Goal: Task Accomplishment & Management: Use online tool/utility

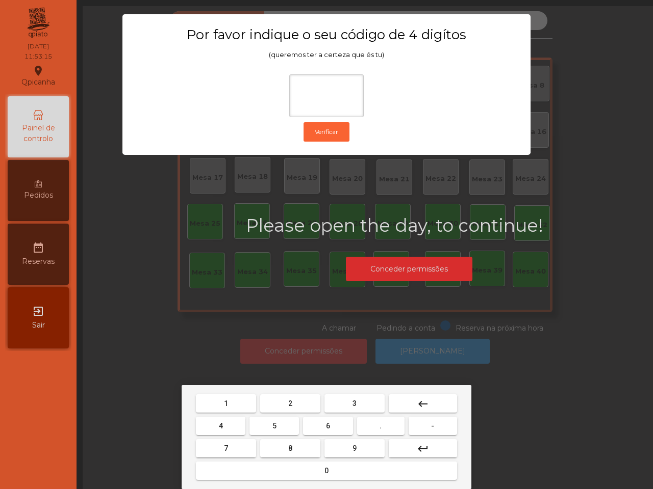
click at [326, 423] on span "6" at bounding box center [328, 426] width 4 height 8
click at [272, 426] on span "5" at bounding box center [274, 426] width 4 height 8
click at [233, 401] on button "1" at bounding box center [226, 404] width 60 height 18
click at [280, 402] on button "2" at bounding box center [290, 404] width 60 height 18
type input "****"
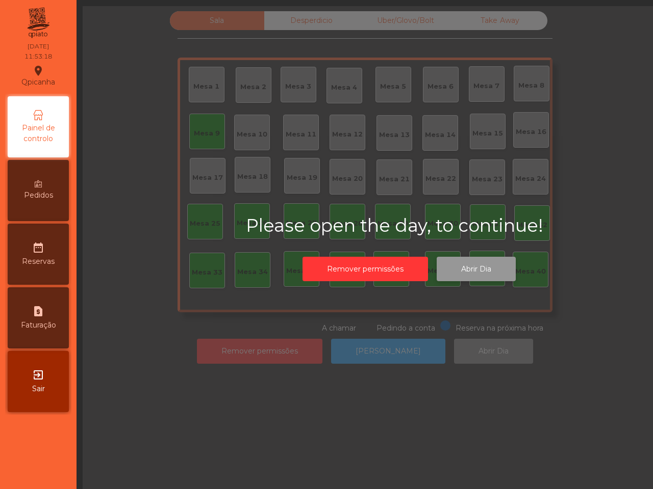
click at [471, 270] on button "Abrir Dia" at bounding box center [475, 269] width 79 height 25
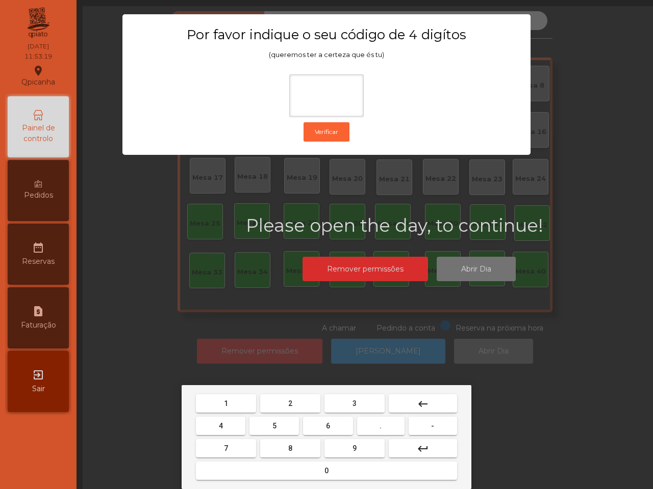
drag, startPoint x: 330, startPoint y: 421, endPoint x: 324, endPoint y: 422, distance: 6.7
click at [330, 421] on button "6" at bounding box center [327, 426] width 49 height 18
click at [278, 423] on button "5" at bounding box center [273, 426] width 49 height 18
click at [235, 404] on button "1" at bounding box center [226, 404] width 60 height 18
click at [287, 407] on button "2" at bounding box center [290, 404] width 60 height 18
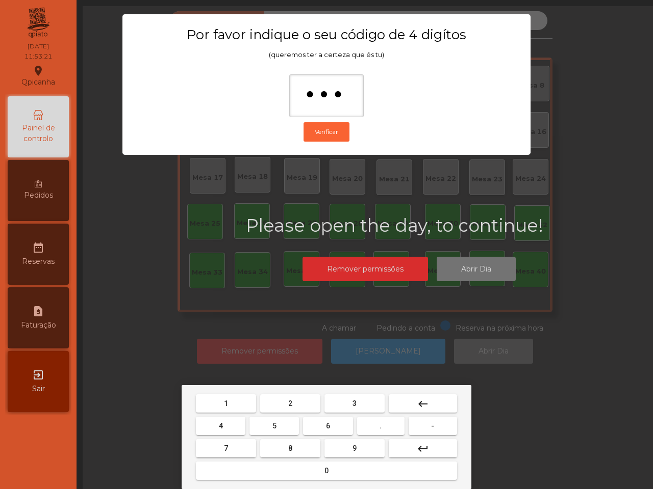
type input "****"
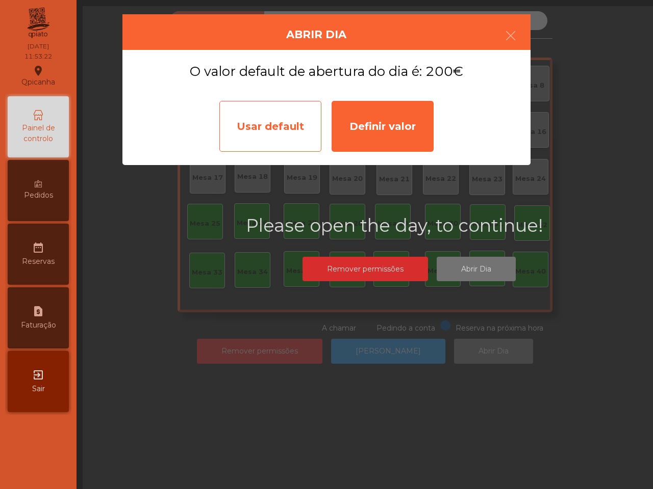
click at [264, 126] on div "Usar default" at bounding box center [270, 126] width 102 height 51
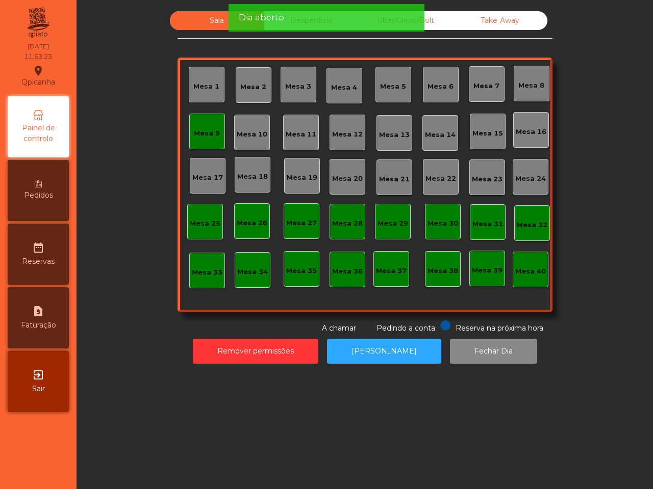
click at [203, 140] on div "Mesa 9" at bounding box center [207, 132] width 36 height 36
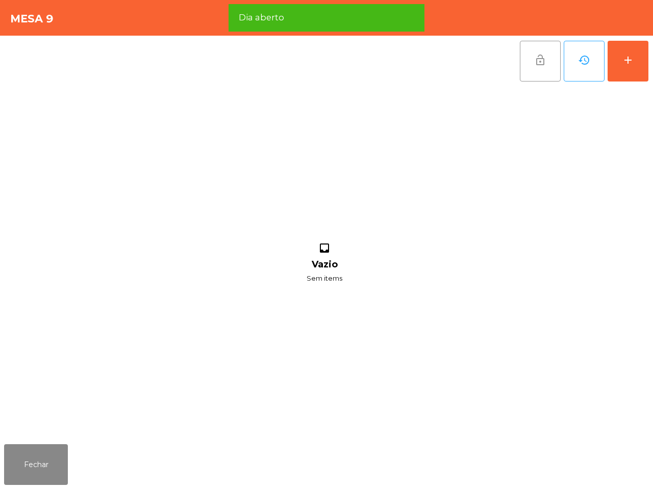
click at [528, 69] on button "lock_open" at bounding box center [540, 61] width 41 height 41
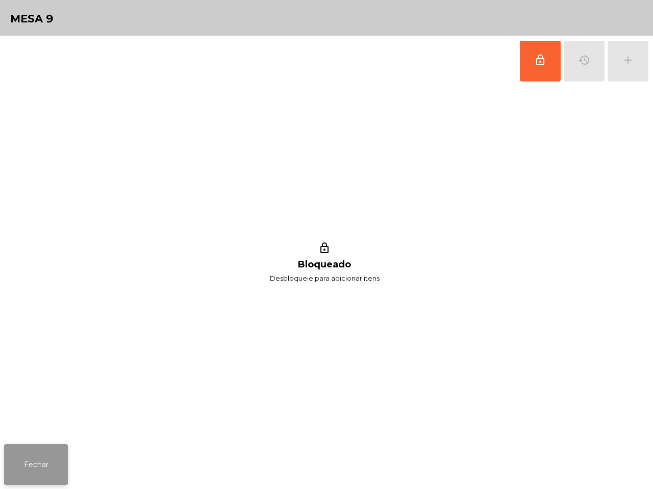
click at [24, 462] on button "Fechar" at bounding box center [36, 465] width 64 height 41
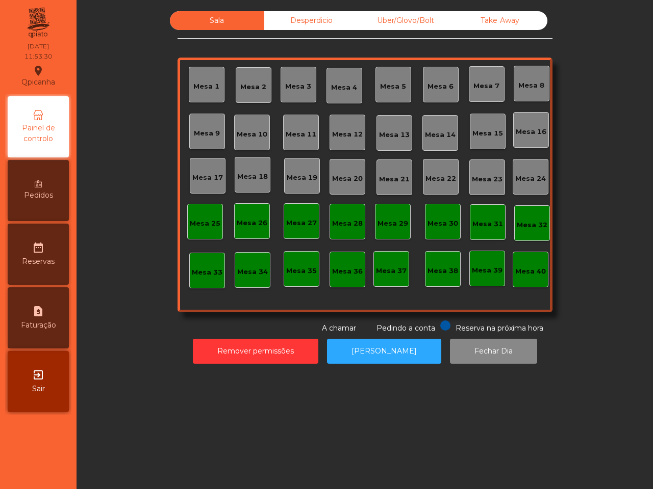
click at [300, 22] on div "Desperdicio" at bounding box center [311, 20] width 94 height 19
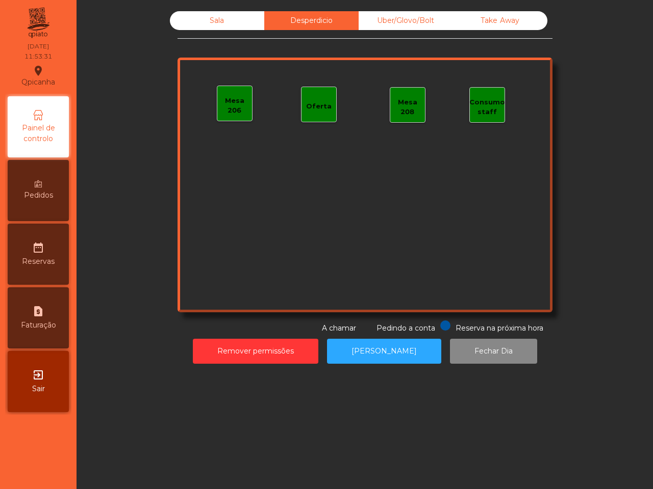
click at [404, 21] on div "Uber/Glovo/Bolt" at bounding box center [405, 20] width 94 height 19
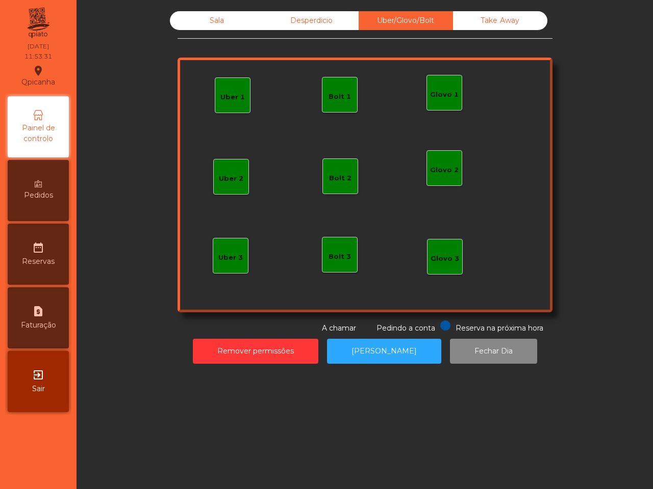
click at [491, 23] on div "Take Away" at bounding box center [500, 20] width 94 height 19
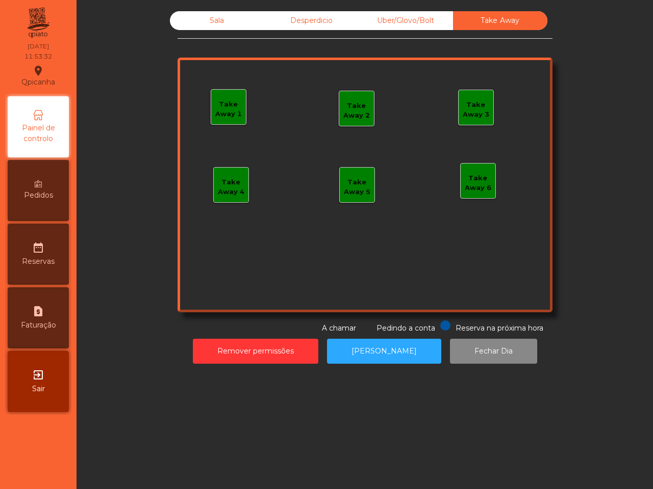
click at [231, 22] on div "Sala" at bounding box center [217, 20] width 94 height 19
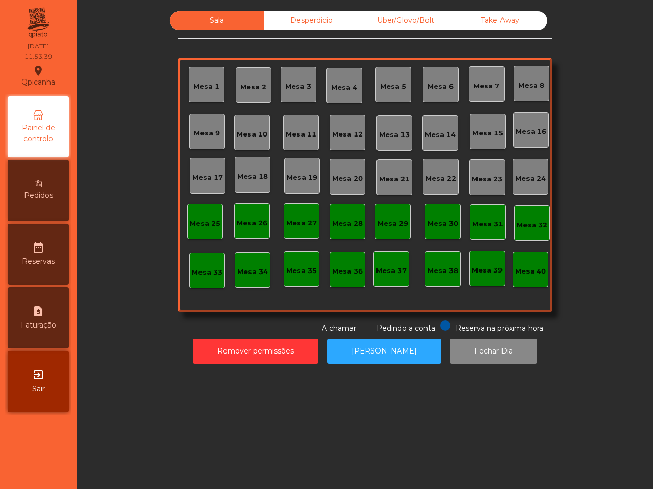
click at [305, 174] on div "Mesa 19" at bounding box center [302, 178] width 31 height 10
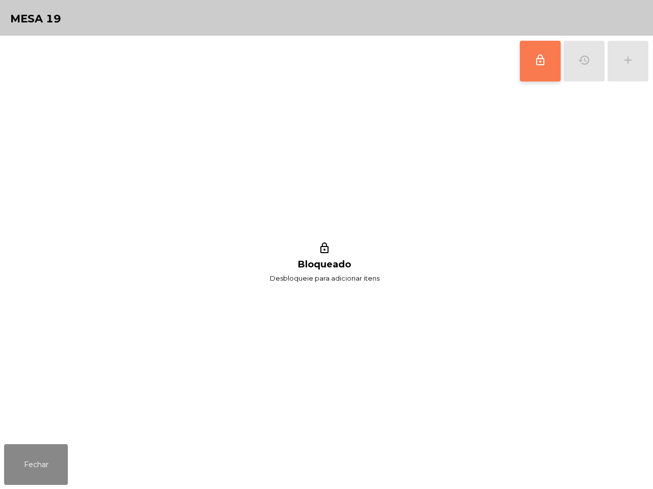
click at [531, 61] on button "lock_outline" at bounding box center [540, 61] width 41 height 41
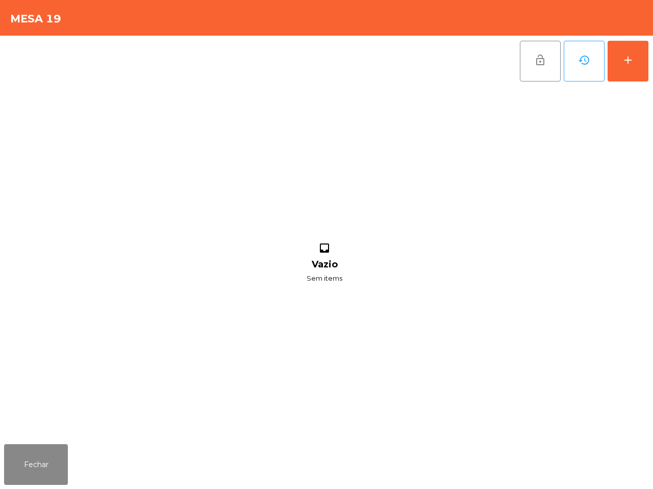
drag, startPoint x: 531, startPoint y: 61, endPoint x: 256, endPoint y: 108, distance: 279.2
click at [256, 108] on div "inbox Vazio Sem items" at bounding box center [324, 264] width 640 height 354
click at [646, 58] on button "add" at bounding box center [627, 61] width 41 height 41
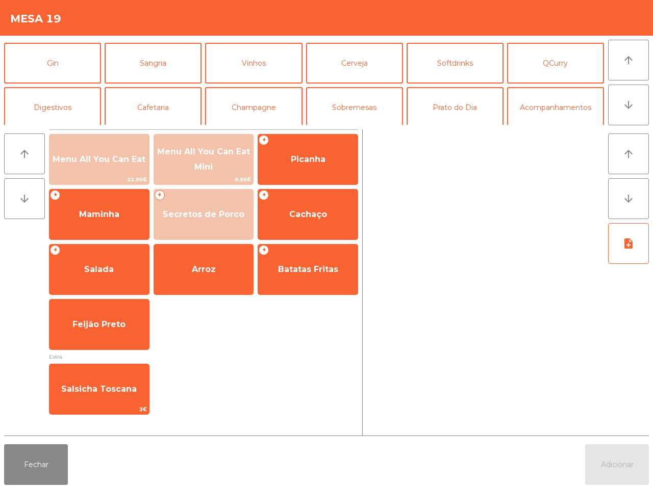
scroll to position [64, 0]
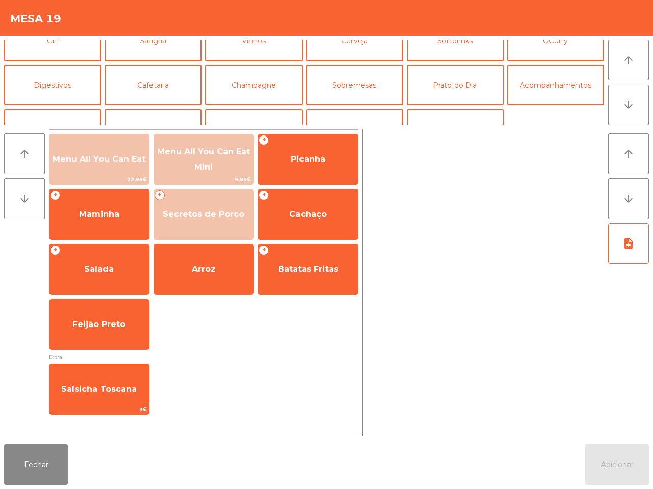
click at [262, 37] on div "All You Can Eat QPizza QCarnes Entradas Aperitivos Cocktails Gin Sangria Vinhos…" at bounding box center [326, 81] width 653 height 90
click at [256, 46] on button "Vinhos" at bounding box center [253, 40] width 97 height 41
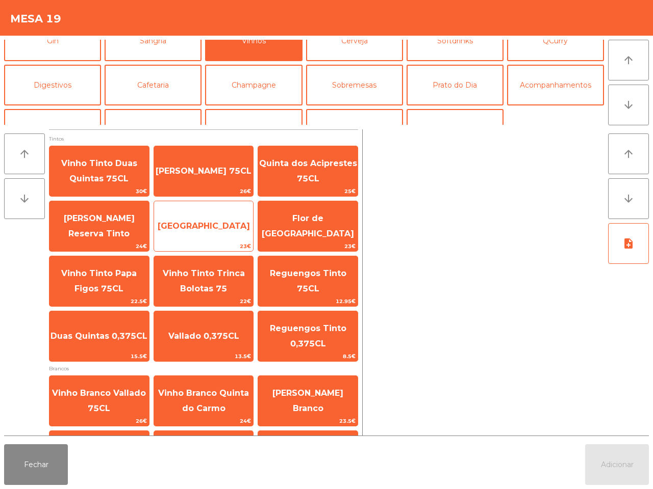
click at [210, 217] on span "[GEOGRAPHIC_DATA]" at bounding box center [203, 227] width 99 height 28
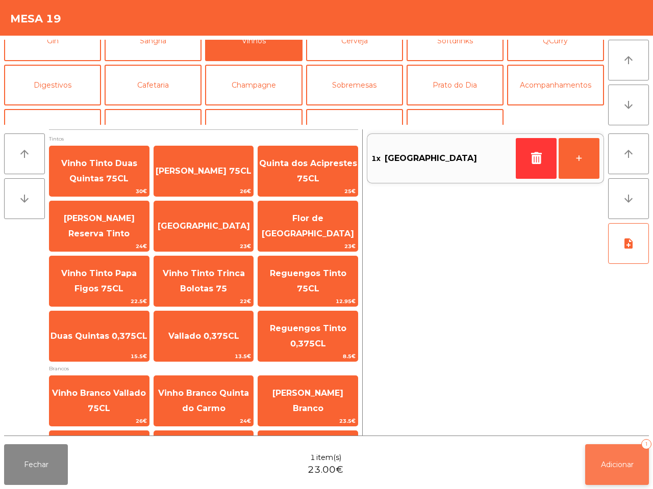
click at [641, 470] on button "Adicionar 1" at bounding box center [617, 465] width 64 height 41
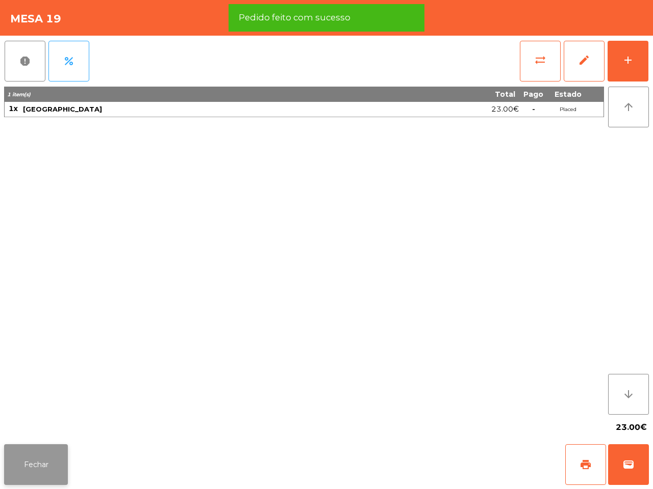
click at [41, 465] on button "Fechar" at bounding box center [36, 465] width 64 height 41
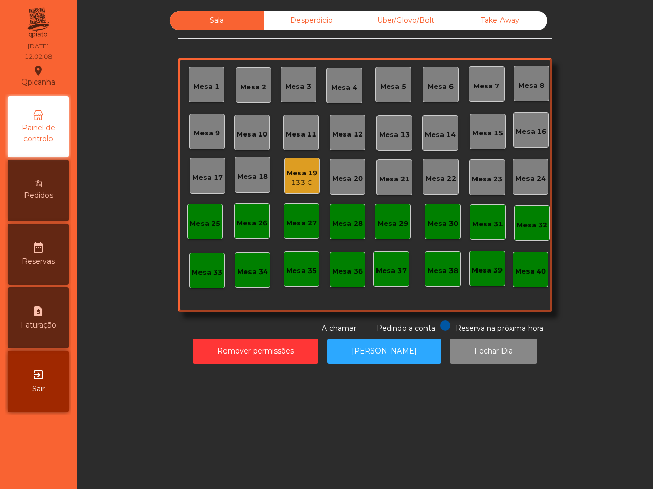
click at [43, 462] on nav "Qpicanha location_on [DATE] 12:02:08 Painel de controlo Pedidos date_range Rese…" at bounding box center [38, 244] width 76 height 489
click at [296, 187] on div "133 €" at bounding box center [302, 183] width 31 height 10
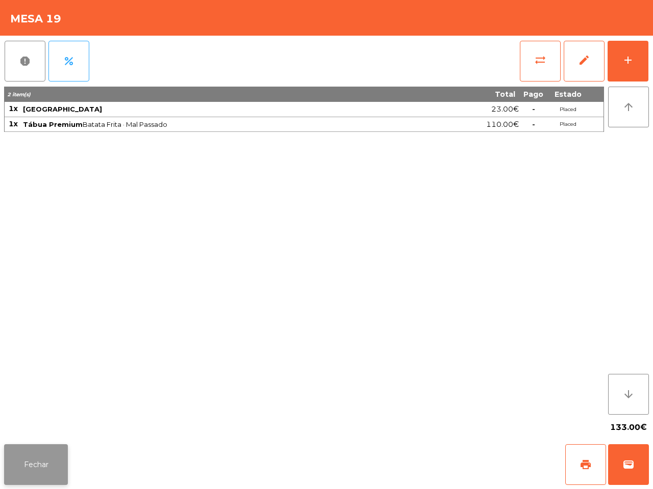
click at [28, 472] on button "Fechar" at bounding box center [36, 465] width 64 height 41
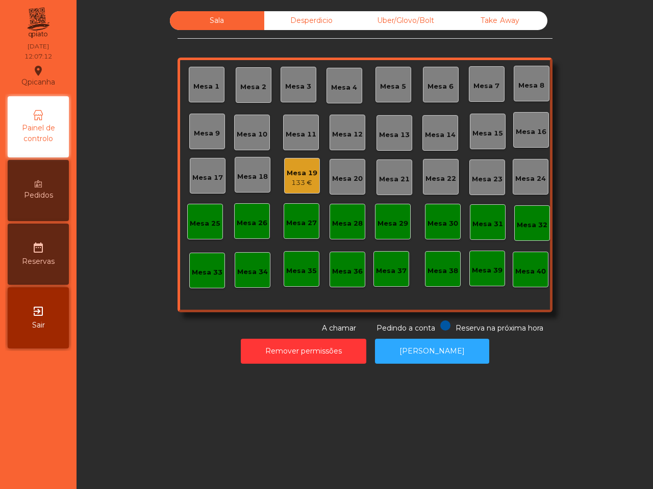
drag, startPoint x: 72, startPoint y: 449, endPoint x: 59, endPoint y: 474, distance: 29.0
click at [73, 467] on nav "Qpicanha location_on [DATE] 12:07:12 Painel de controlo Pedidos date_range Rese…" at bounding box center [38, 244] width 76 height 489
click at [499, 21] on div "Take Away" at bounding box center [500, 20] width 94 height 19
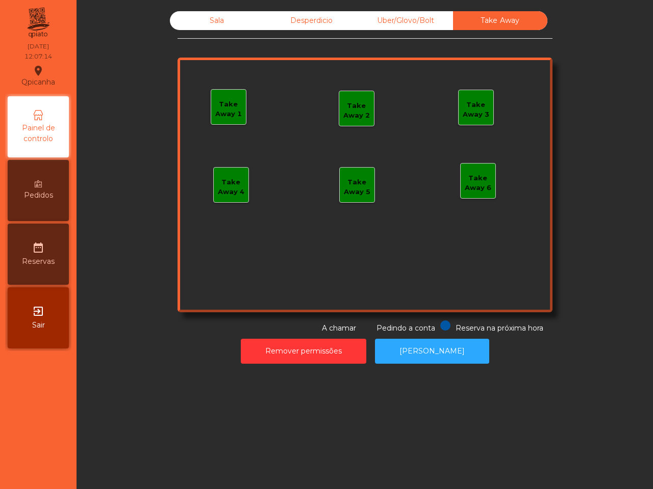
click at [233, 108] on div "Take Away 1" at bounding box center [228, 109] width 35 height 20
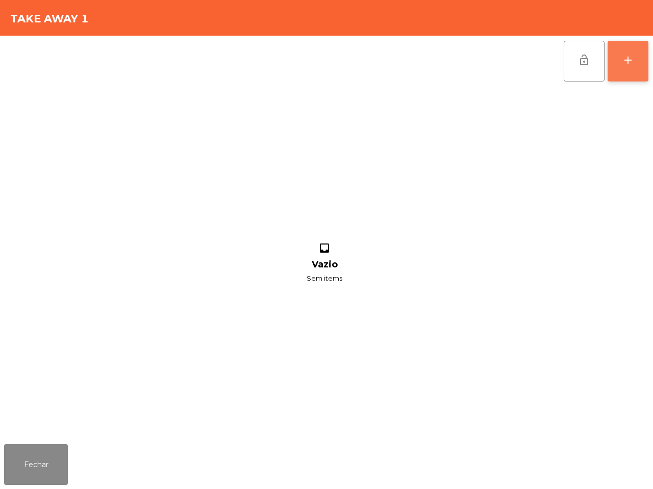
click at [641, 71] on button "add" at bounding box center [627, 61] width 41 height 41
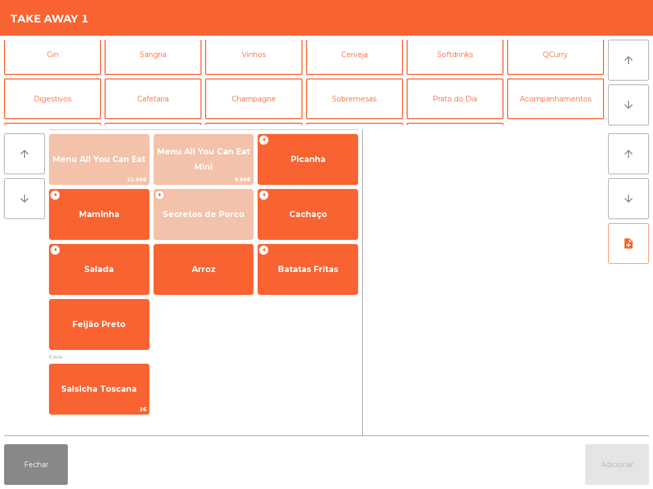
scroll to position [88, 0]
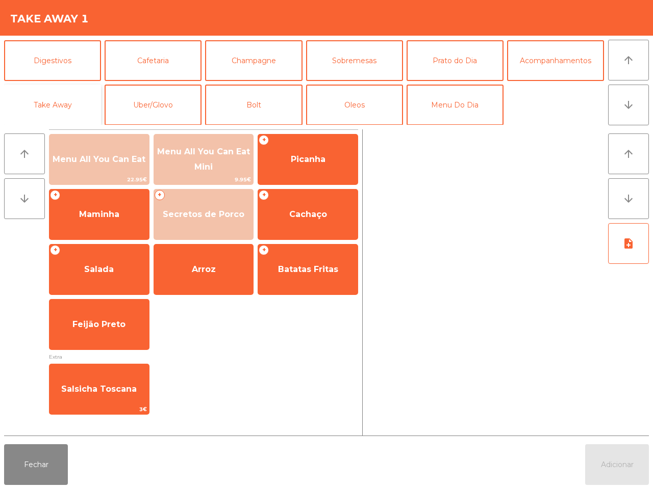
click at [70, 103] on button "Take Away" at bounding box center [52, 105] width 97 height 41
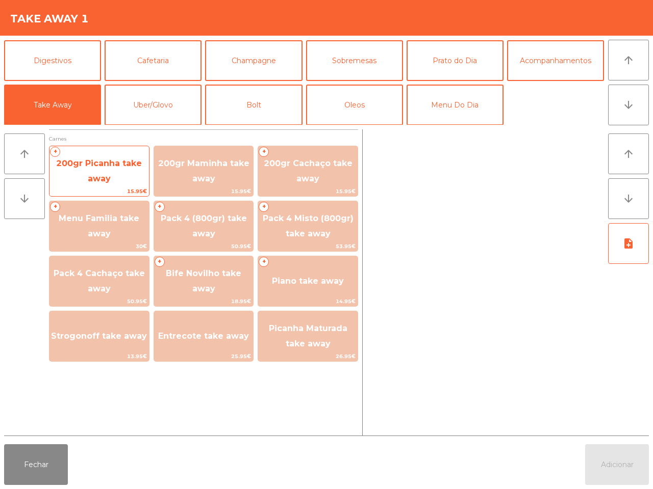
click at [116, 166] on span "200gr Picanha take away" at bounding box center [99, 171] width 86 height 25
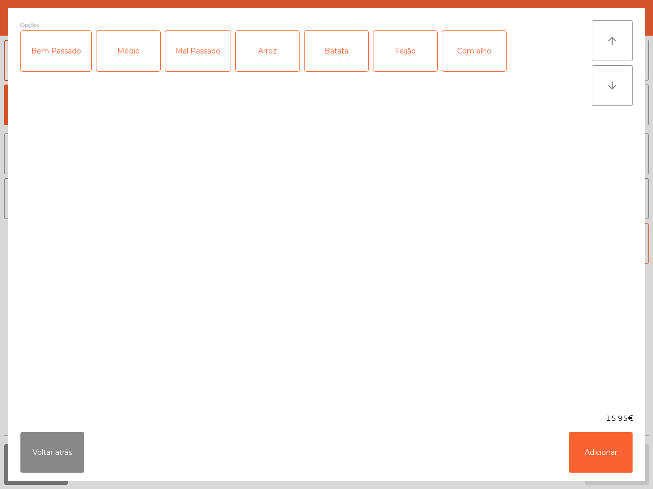
click at [118, 57] on div "Médio" at bounding box center [128, 51] width 64 height 41
click at [65, 54] on div "Bem Passado" at bounding box center [56, 51] width 70 height 41
click at [260, 51] on div "Arroz" at bounding box center [268, 51] width 64 height 41
click at [315, 59] on div "Batata" at bounding box center [336, 51] width 64 height 41
click at [388, 53] on div "Feijão" at bounding box center [405, 51] width 64 height 41
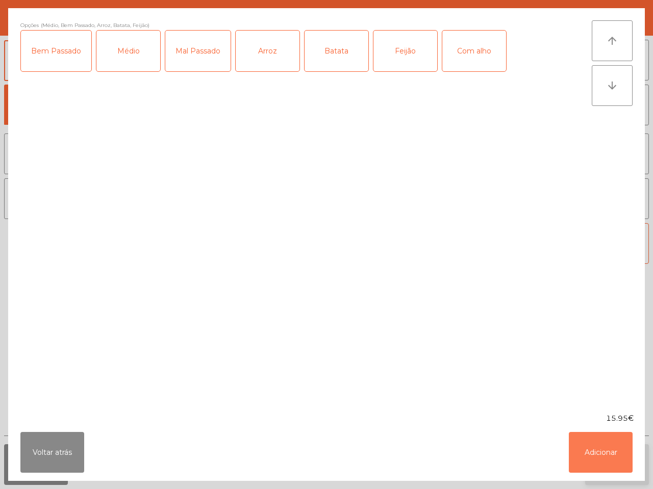
click at [612, 455] on button "Adicionar" at bounding box center [601, 452] width 64 height 41
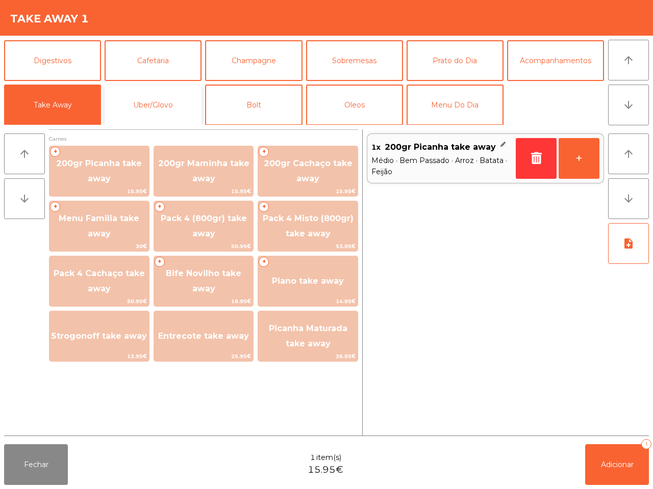
click at [178, 108] on button "Uber/Glovo" at bounding box center [153, 105] width 97 height 41
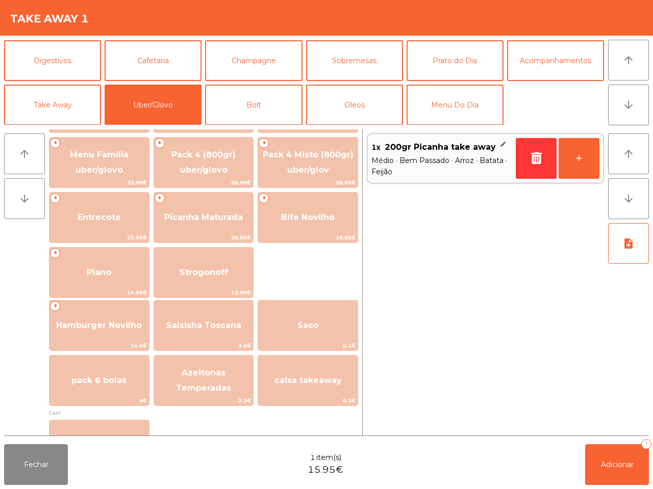
scroll to position [127, 0]
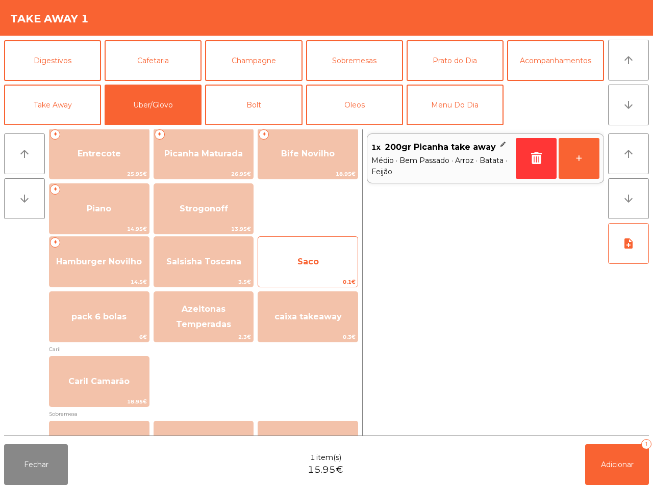
click at [311, 260] on span "Saco" at bounding box center [307, 262] width 21 height 10
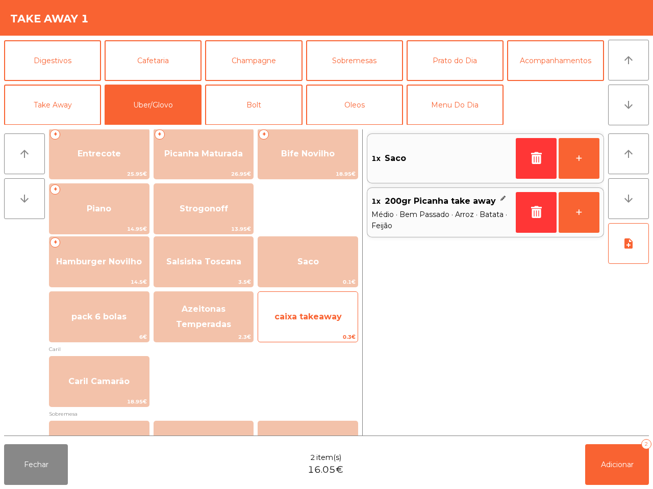
click at [334, 312] on span "caixa takeaway" at bounding box center [307, 317] width 99 height 28
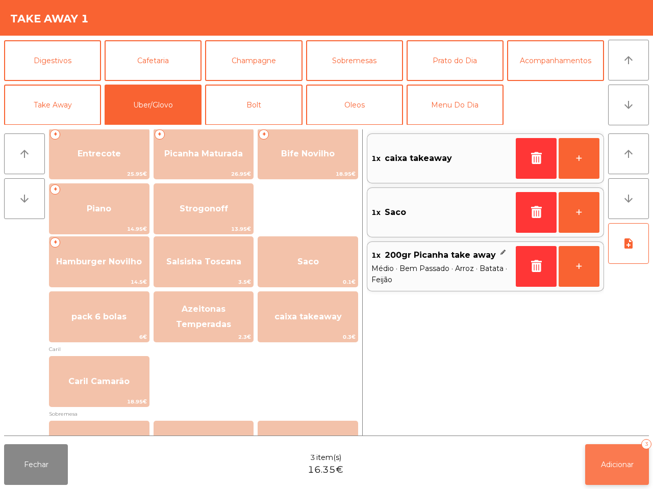
click at [605, 468] on span "Adicionar" at bounding box center [617, 464] width 33 height 9
